Goal: Task Accomplishment & Management: Manage account settings

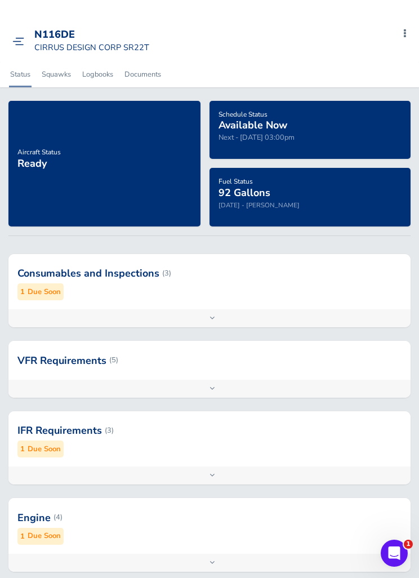
click at [281, 309] on div "Add inspection Edit" at bounding box center [209, 318] width 402 height 18
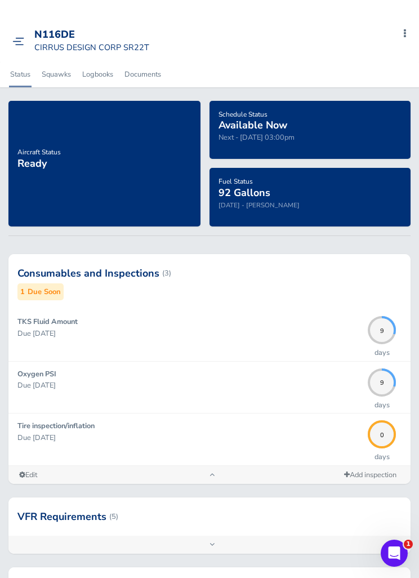
click at [222, 469] on div "Add inspection Edit" at bounding box center [209, 475] width 402 height 18
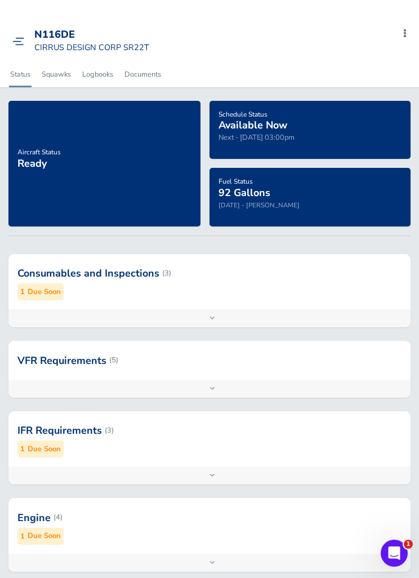
click at [233, 479] on div "Add inspection Edit" at bounding box center [209, 476] width 402 height 18
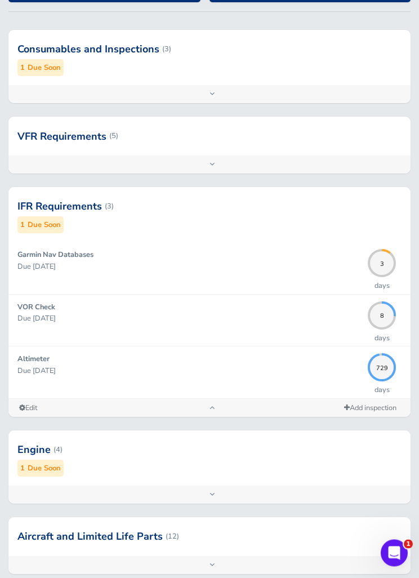
scroll to position [247, 0]
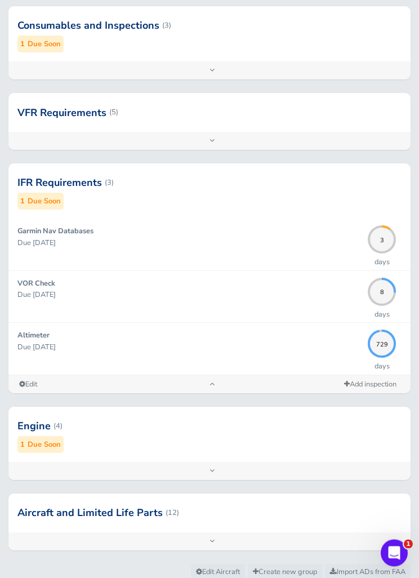
click at [247, 463] on div "Add inspection Edit" at bounding box center [209, 472] width 402 height 18
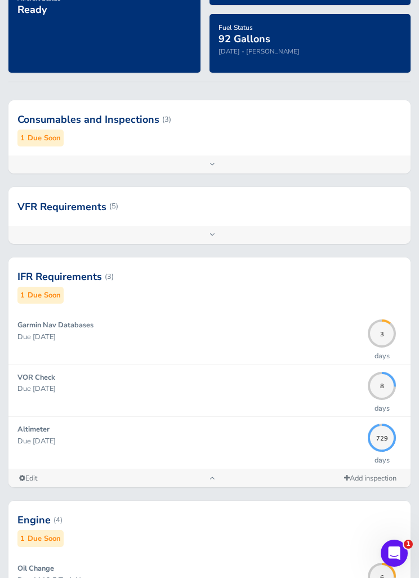
scroll to position [0, 0]
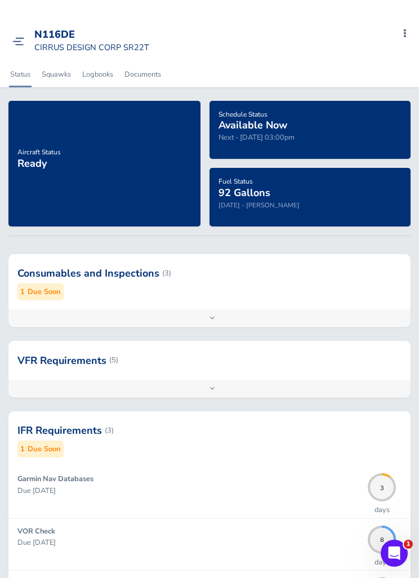
click at [24, 36] on link at bounding box center [20, 40] width 17 height 11
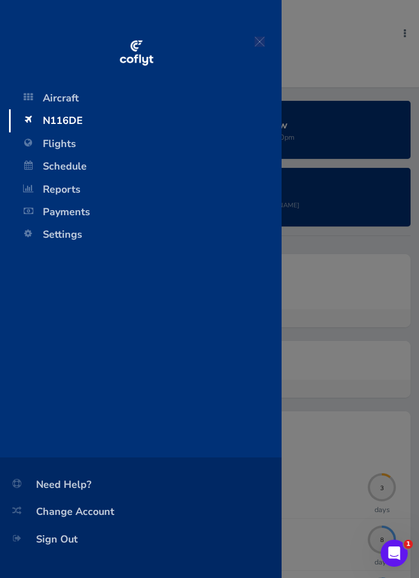
click at [49, 145] on span "Flights" at bounding box center [145, 143] width 250 height 23
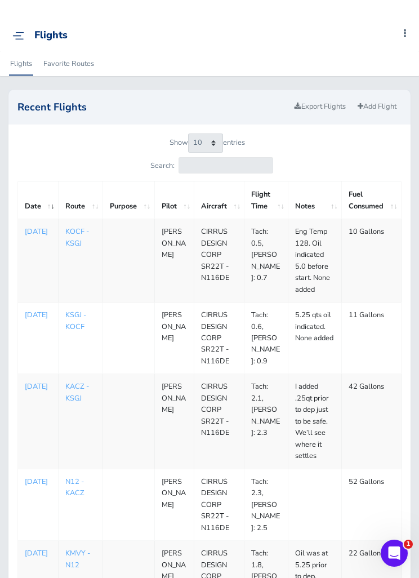
click at [23, 27] on div "Flights Add Squawk Add Flight Add Reservation M Profile Settings Account Users …" at bounding box center [213, 36] width 411 height 32
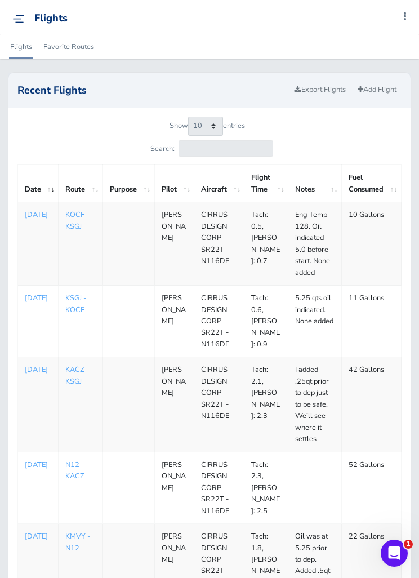
scroll to position [18, 0]
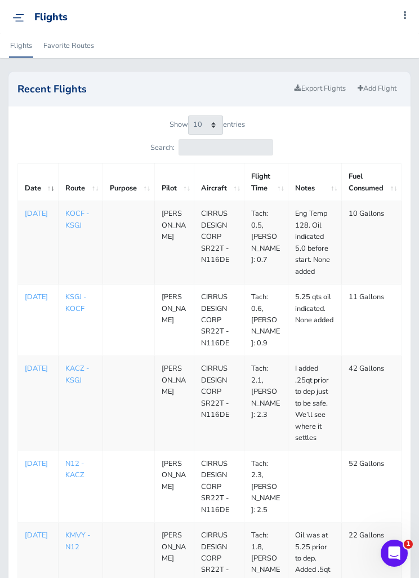
click at [16, 30] on div "Flights Add Squawk Add Flight Add Reservation M Profile Settings Account Users …" at bounding box center [213, 18] width 411 height 32
click at [9, 19] on div "Flights Add Squawk Add Flight Add Reservation M Profile Settings Account Users …" at bounding box center [213, 18] width 411 height 32
click at [13, 21] on img at bounding box center [18, 18] width 12 height 8
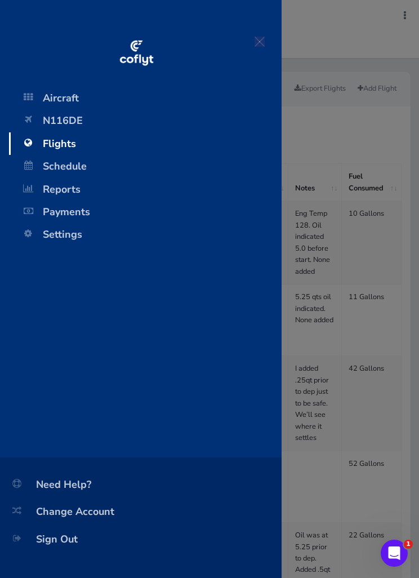
click at [45, 165] on span "Schedule" at bounding box center [145, 166] width 250 height 23
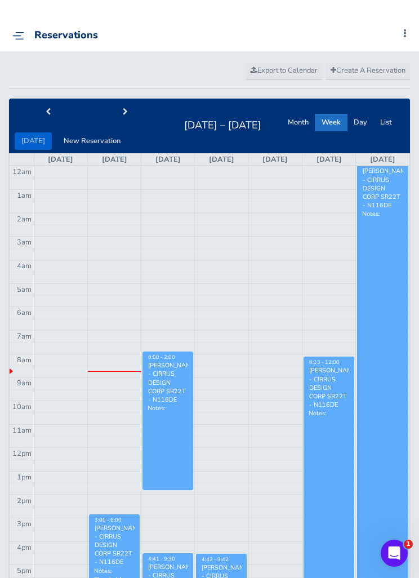
click at [23, 38] on img at bounding box center [18, 36] width 12 height 8
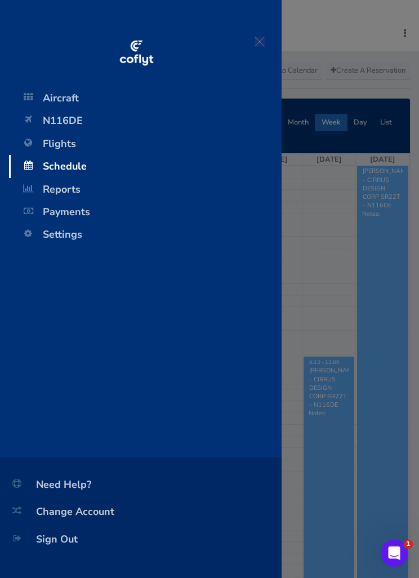
click at [328, 318] on div "Aircraft N116DE Flights Schedule Reports Payments Settings Need Help? Change Ac…" at bounding box center [209, 289] width 419 height 578
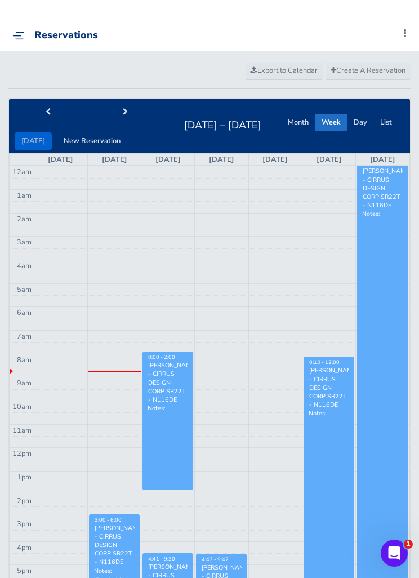
click at [131, 110] on button "next" at bounding box center [125, 112] width 78 height 17
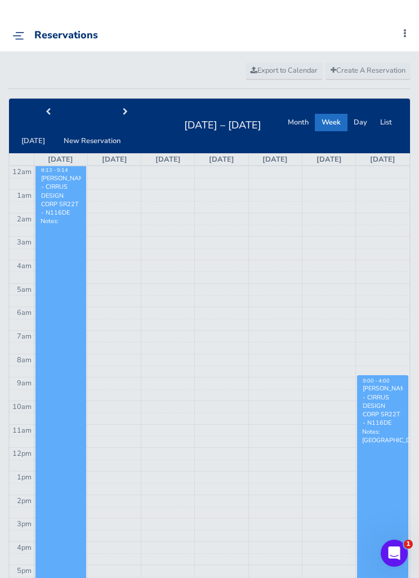
click at [50, 104] on button "prev" at bounding box center [48, 112] width 78 height 17
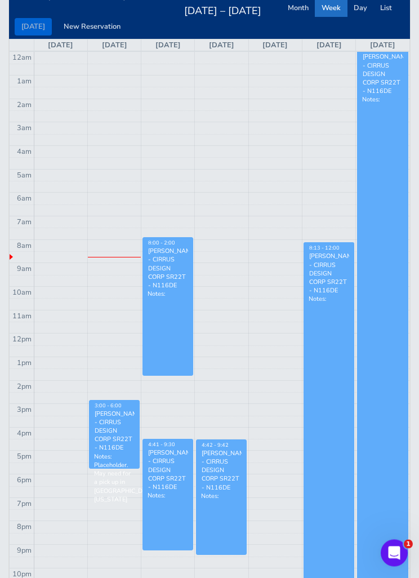
scroll to position [132, 0]
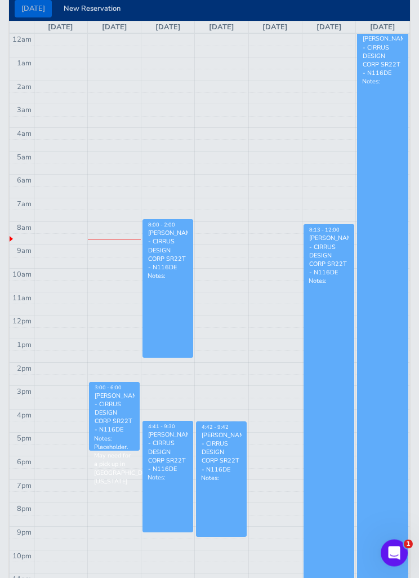
click at [106, 429] on div "Marc Leonard - CIRRUS DESIGN CORP SR22T - N116DE" at bounding box center [114, 413] width 41 height 43
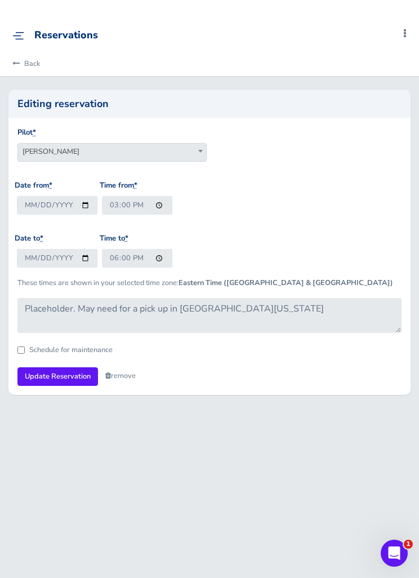
click at [119, 381] on link "remove" at bounding box center [120, 376] width 30 height 10
click at [127, 376] on link "Are you sure?" at bounding box center [132, 377] width 55 height 16
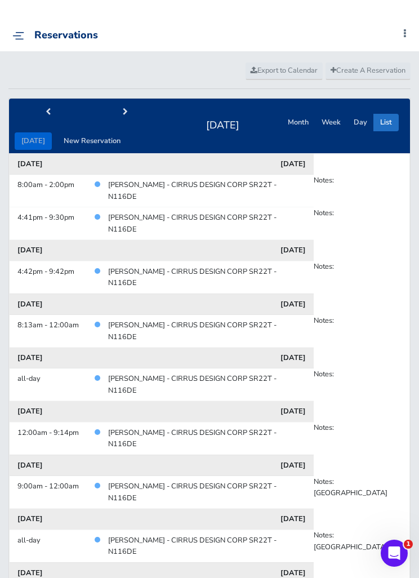
click at [361, 121] on button "Day" at bounding box center [360, 122] width 27 height 17
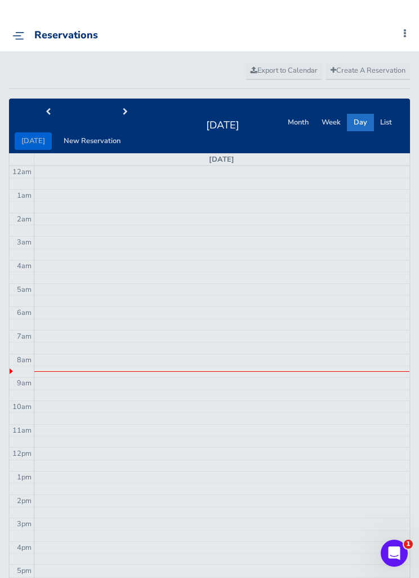
click at [332, 118] on button "Week" at bounding box center [331, 122] width 33 height 17
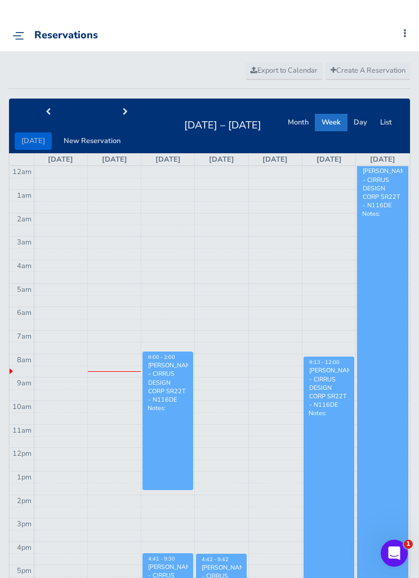
click at [304, 125] on button "Month" at bounding box center [298, 122] width 34 height 17
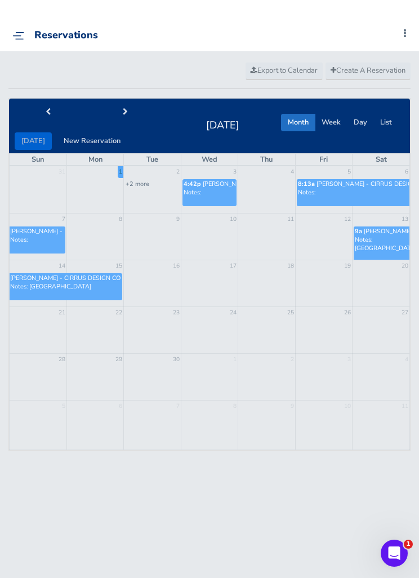
click at [338, 116] on button "Week" at bounding box center [331, 122] width 33 height 17
